Goal: Information Seeking & Learning: Check status

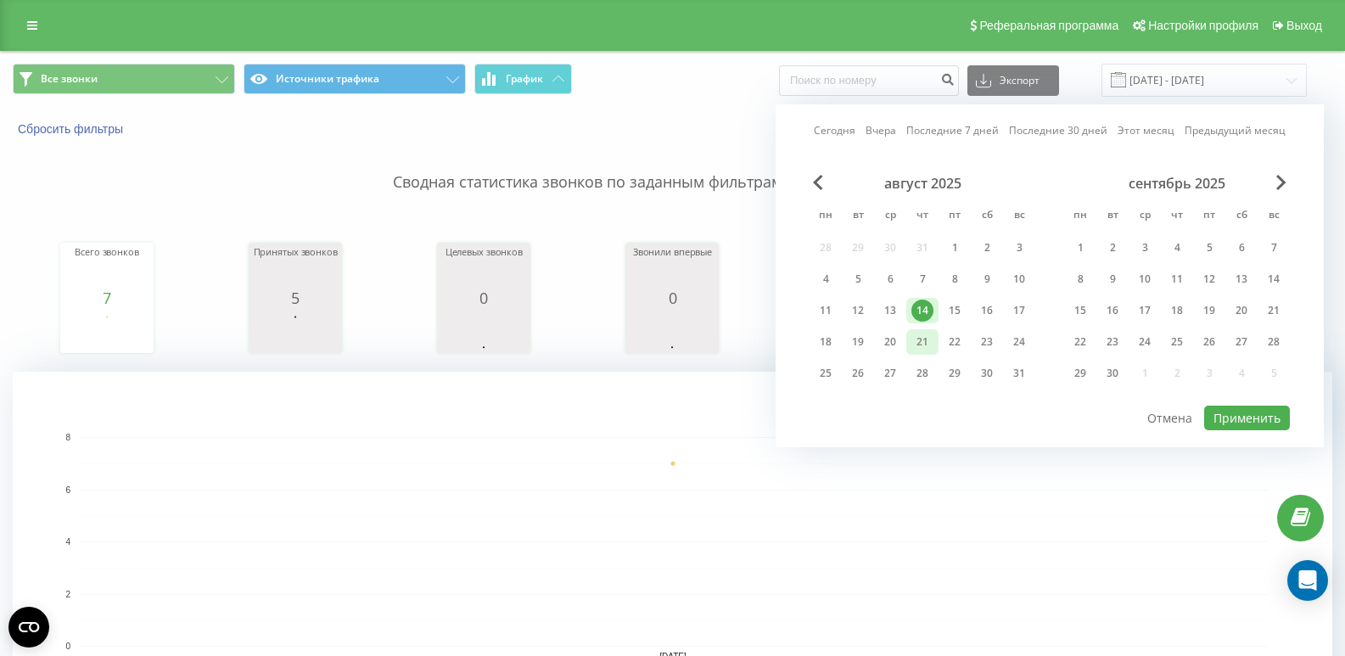
click at [921, 345] on div "21" at bounding box center [923, 342] width 22 height 22
click at [828, 312] on div "11" at bounding box center [826, 311] width 22 height 22
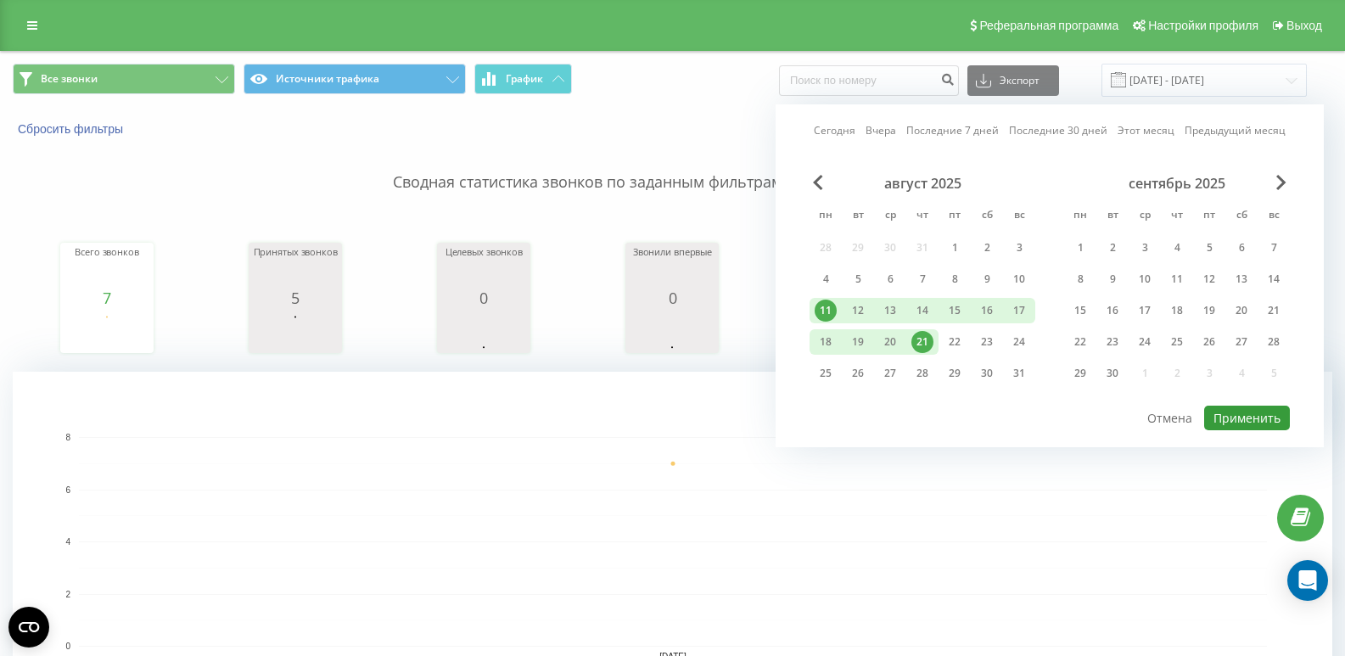
click at [1252, 420] on button "Применить" at bounding box center [1248, 418] width 86 height 25
type input "[DATE] - [DATE]"
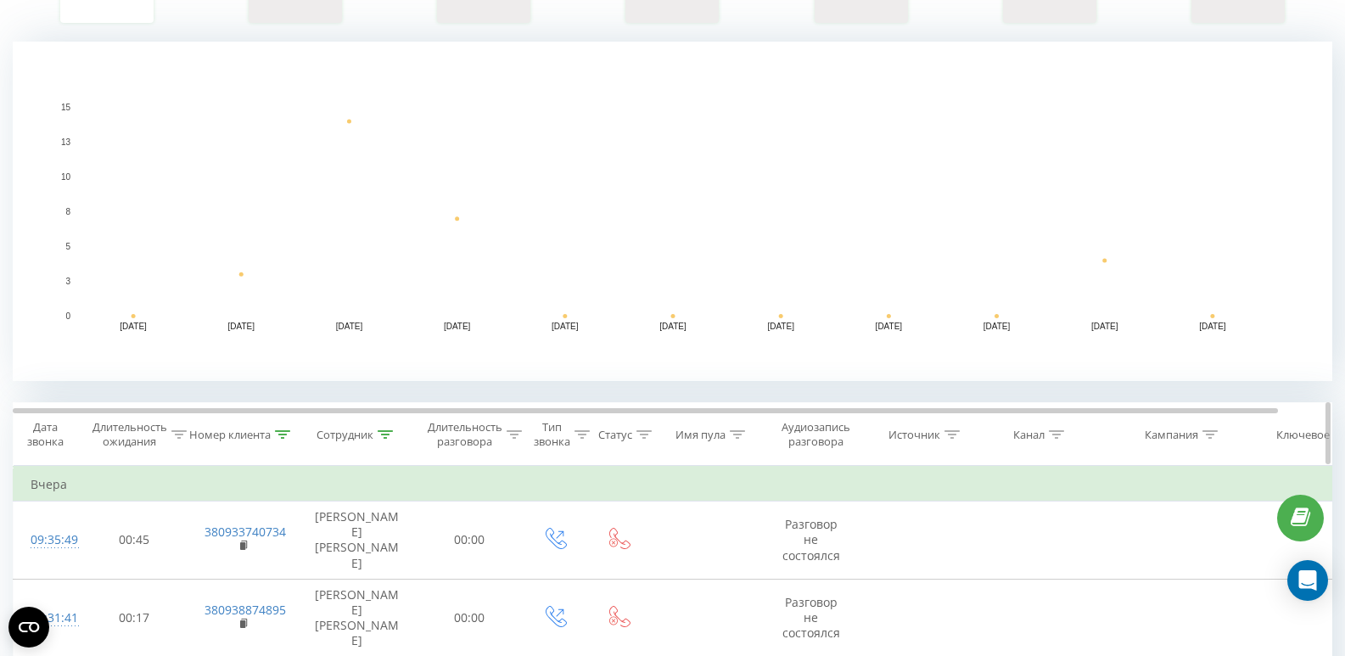
scroll to position [340, 0]
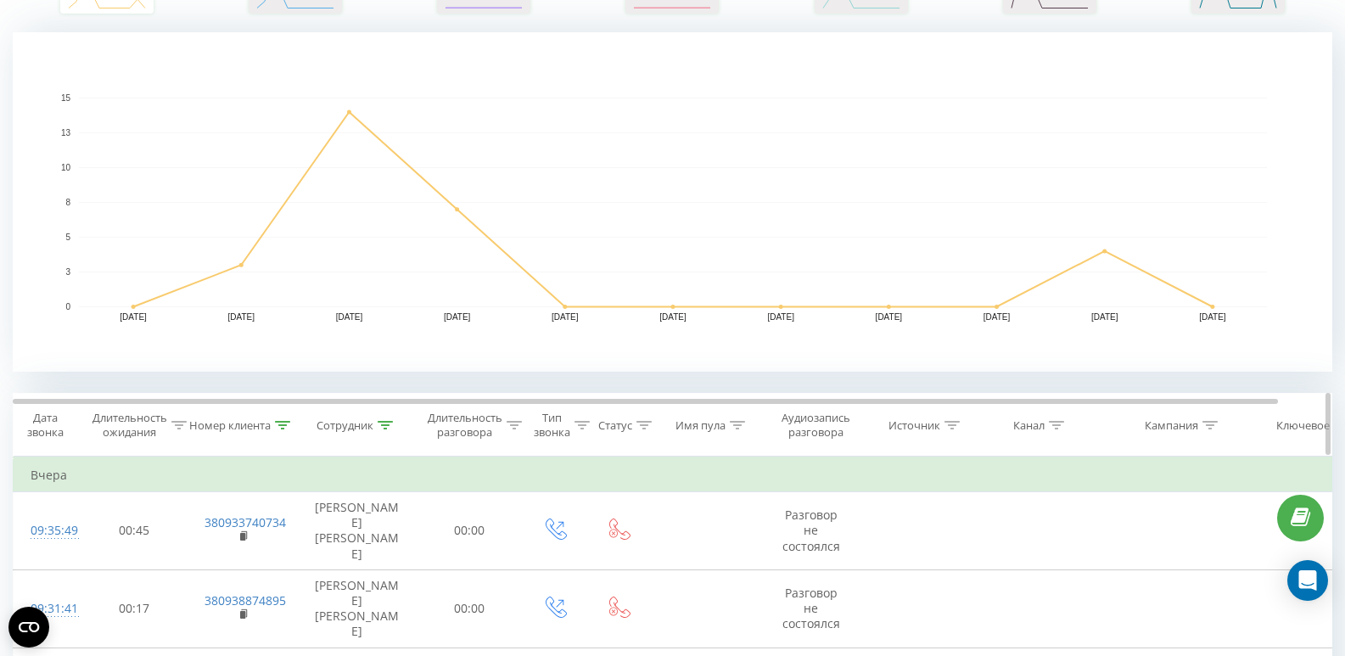
click at [380, 424] on icon at bounding box center [385, 425] width 15 height 8
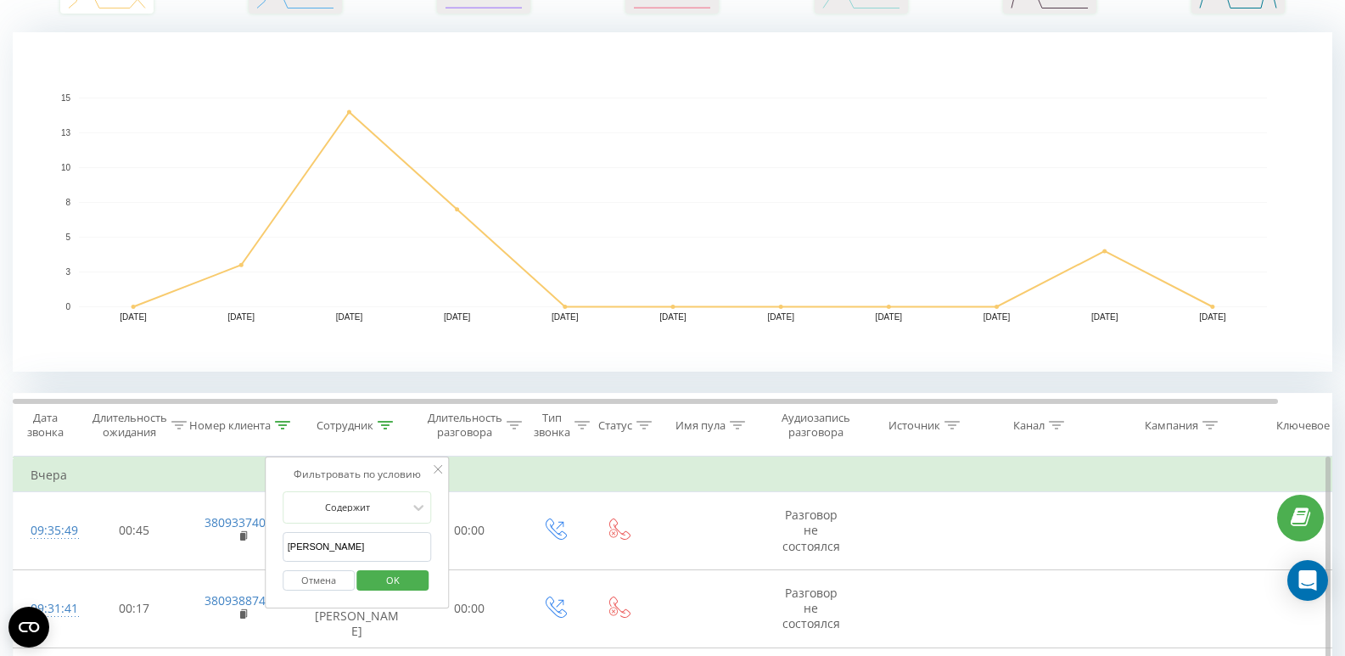
click at [379, 581] on span "OK" at bounding box center [393, 580] width 48 height 26
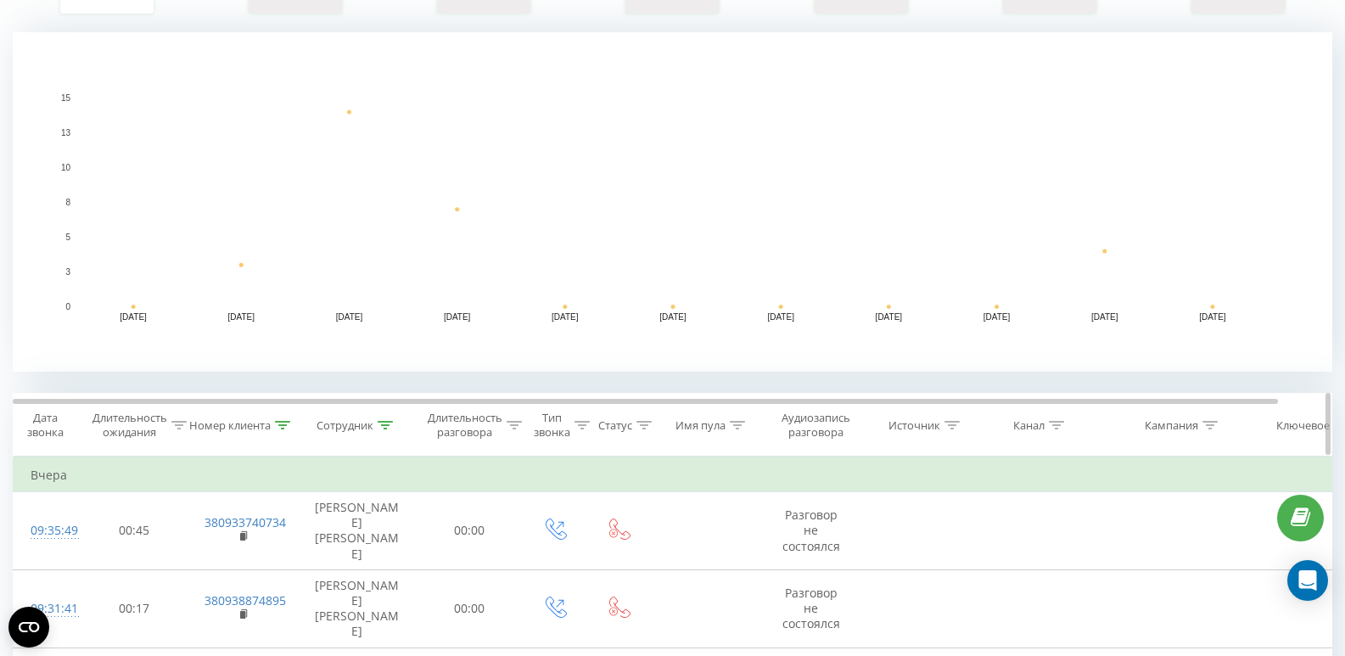
click at [283, 423] on icon at bounding box center [282, 425] width 15 height 8
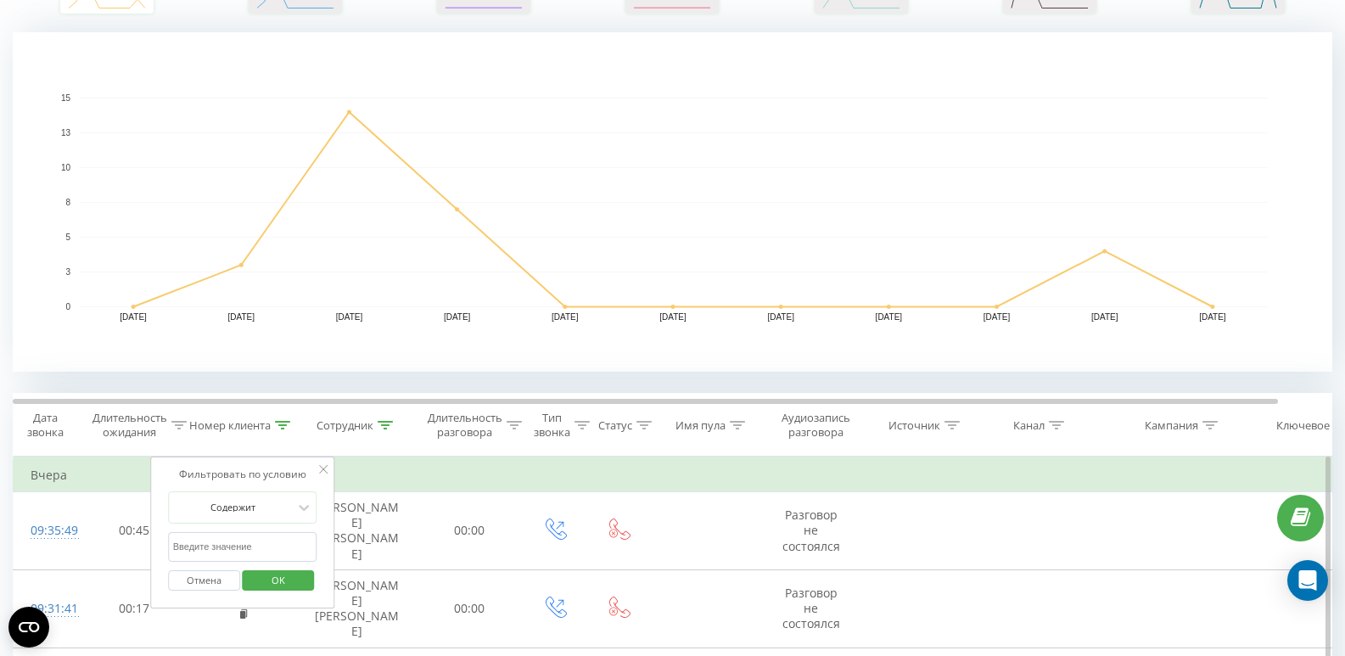
click at [258, 542] on input "text" at bounding box center [242, 547] width 149 height 30
paste input "[URL][DOMAIN_NAME][SECURITY_DATA]"
type input "[URL][DOMAIN_NAME][SECURITY_DATA]"
click at [269, 544] on input "[URL][DOMAIN_NAME][SECURITY_DATA]" at bounding box center [242, 547] width 149 height 30
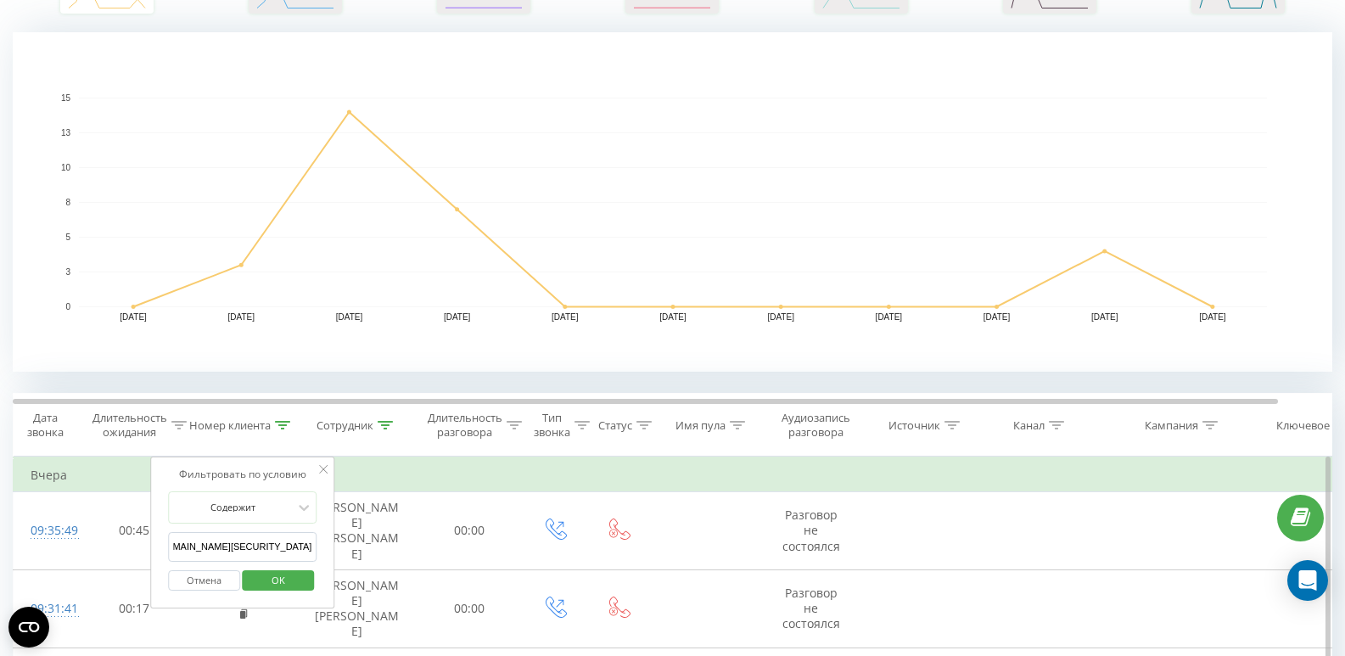
click at [269, 544] on input "[URL][DOMAIN_NAME][SECURITY_DATA]" at bounding box center [242, 547] width 149 height 30
paste input "380673989094"
type input "380673989094"
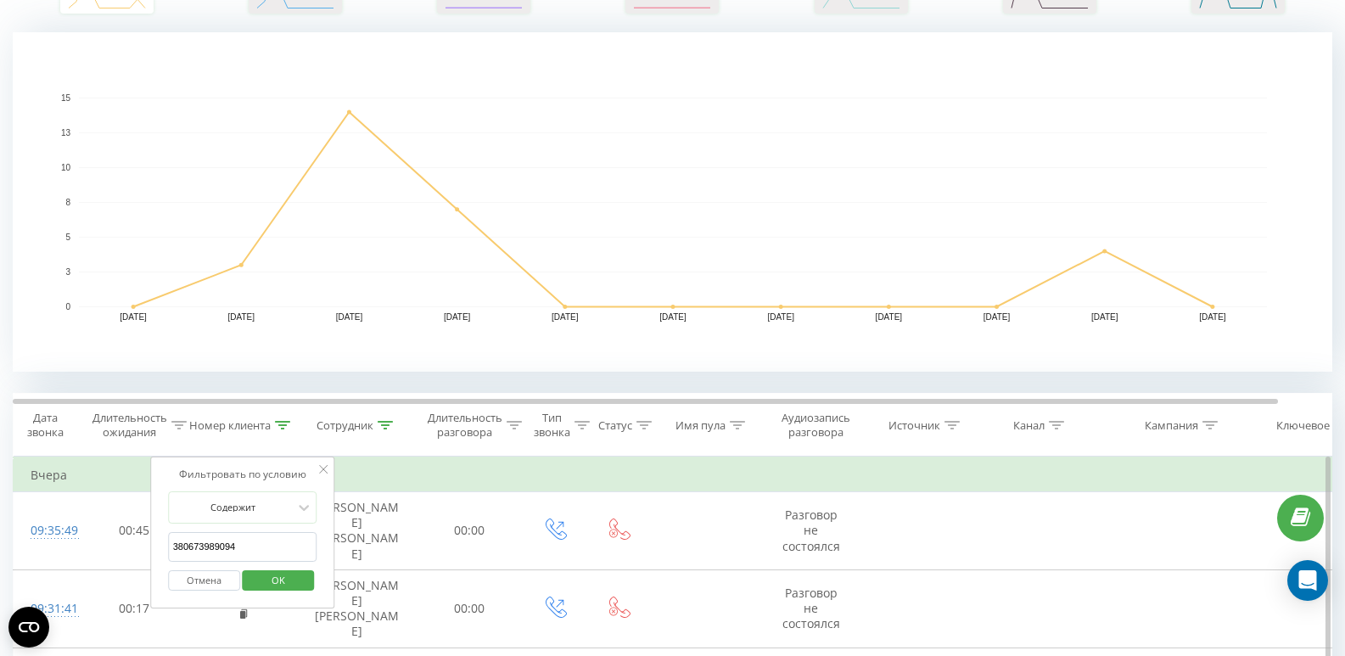
click at [272, 579] on span "OK" at bounding box center [279, 580] width 48 height 26
